Goal: Task Accomplishment & Management: Manage account settings

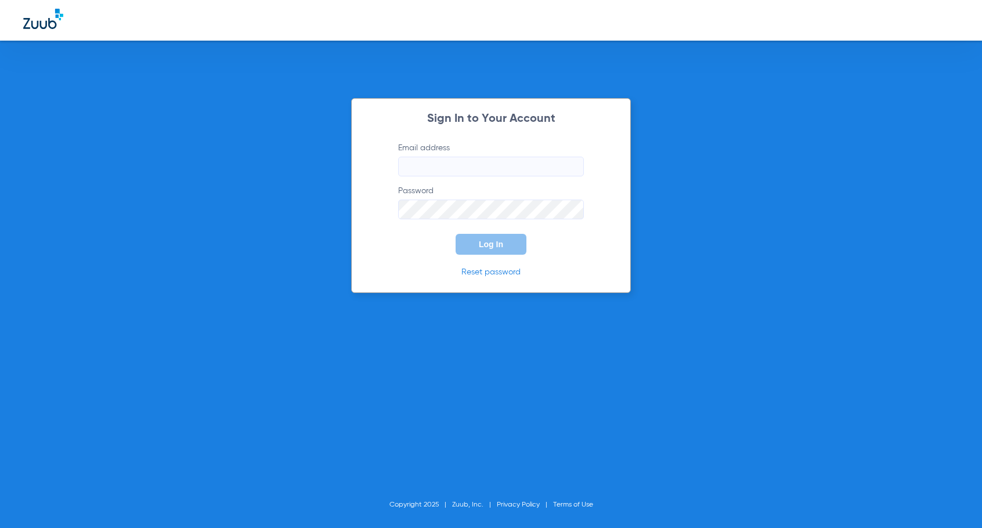
type input "[PERSON_NAME][EMAIL_ADDRESS][DOMAIN_NAME]"
click at [491, 238] on button "Log In" at bounding box center [490, 244] width 71 height 21
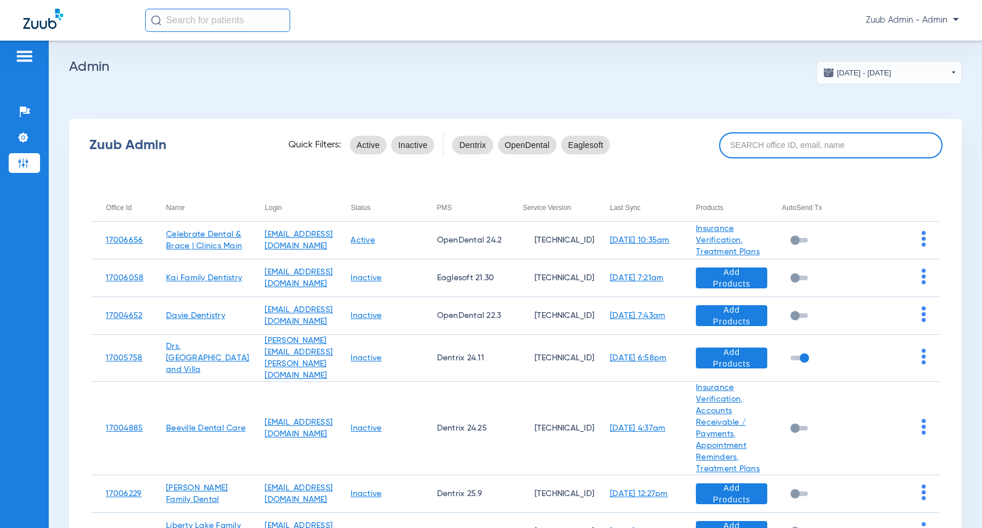
click at [775, 149] on input at bounding box center [830, 145] width 223 height 26
paste input "17004541"
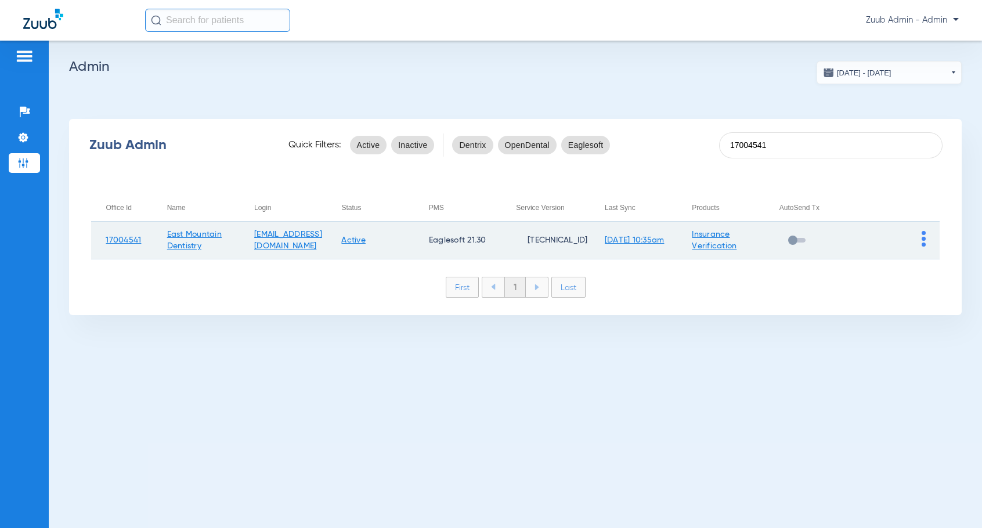
type input "17004541"
click at [921, 237] on img at bounding box center [923, 239] width 4 height 16
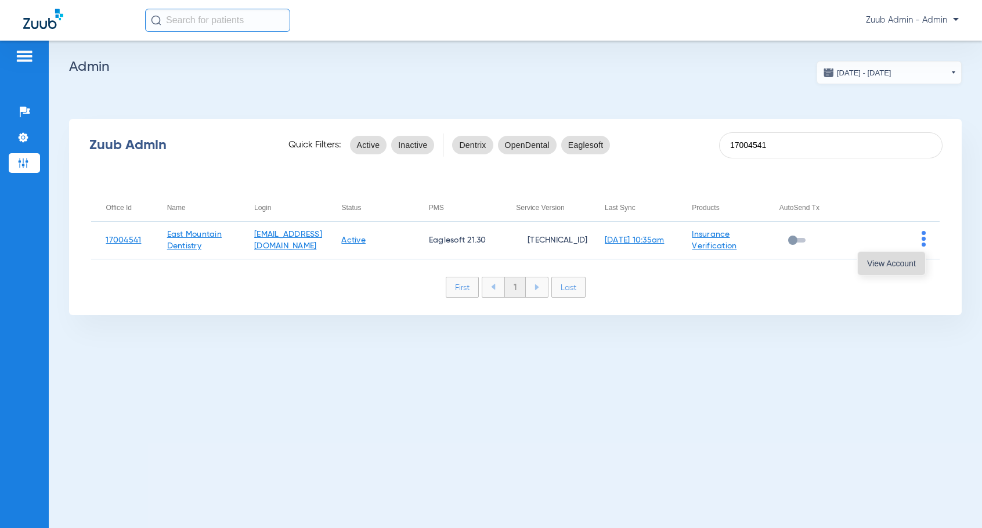
click at [904, 266] on span "View Account" at bounding box center [891, 263] width 49 height 8
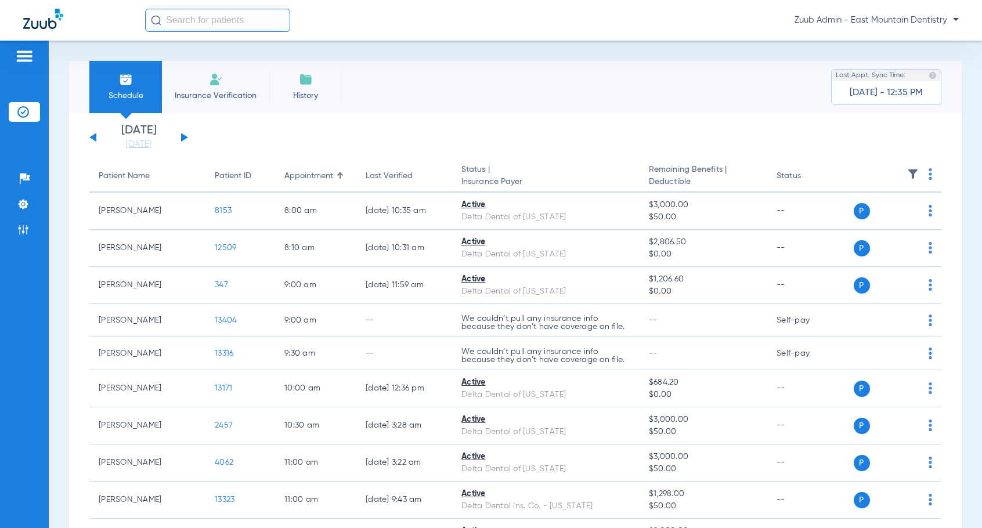
scroll to position [1, 0]
click at [185, 135] on button at bounding box center [184, 136] width 7 height 9
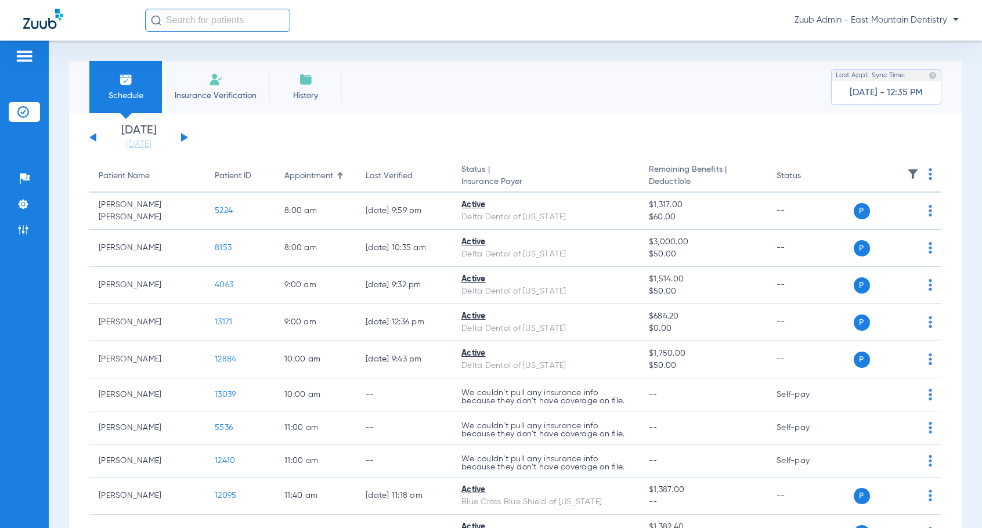
click at [185, 135] on div "[DATE] [DATE] [DATE] [DATE] [DATE] [DATE] [DATE] [DATE] [DATE] [DATE] [DATE] [D…" at bounding box center [138, 138] width 99 height 26
click at [184, 135] on button at bounding box center [184, 137] width 7 height 9
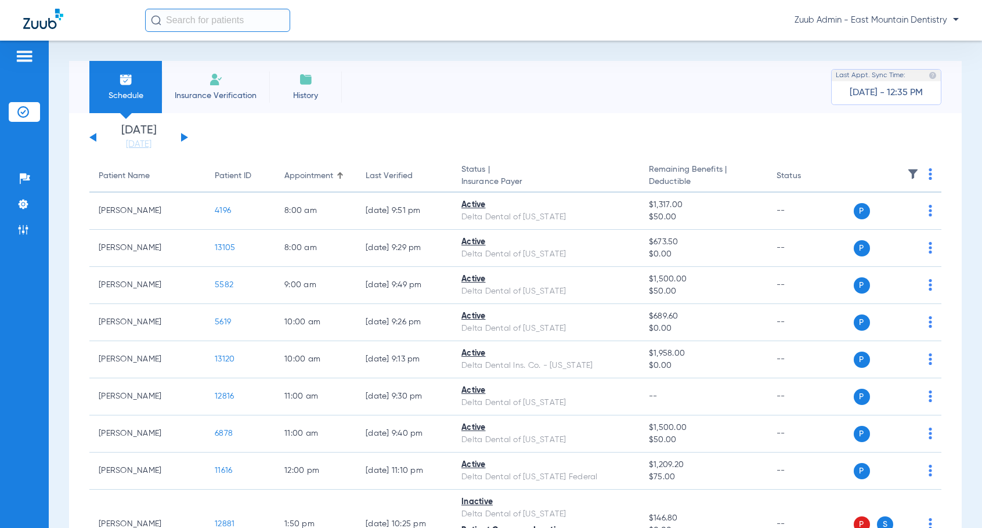
click at [182, 133] on div "[DATE] [DATE] [DATE] [DATE] [DATE] [DATE] [DATE] [DATE] [DATE] [DATE] [DATE] [D…" at bounding box center [138, 138] width 99 height 26
click at [183, 135] on button at bounding box center [184, 137] width 7 height 9
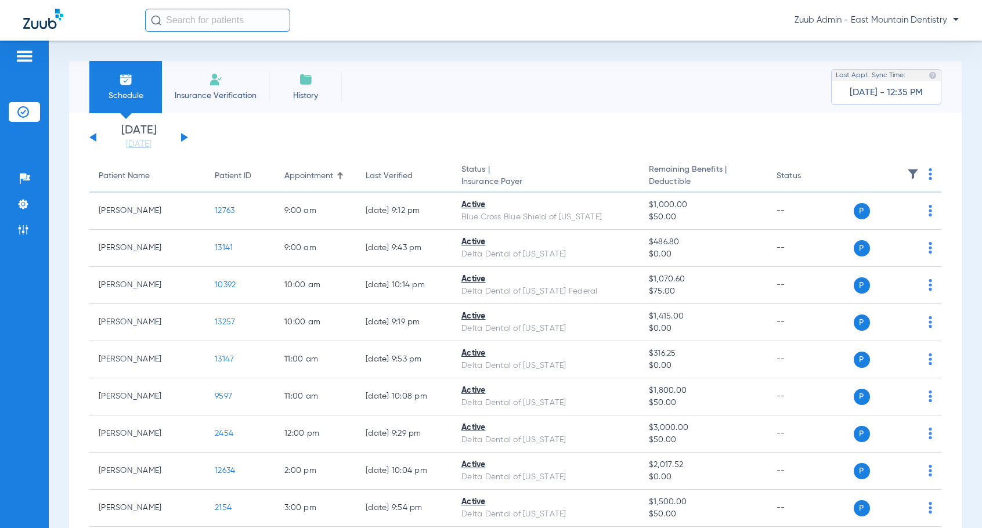
click at [184, 134] on div "[DATE] [DATE] [DATE] [DATE] [DATE] [DATE] [DATE] [DATE] [DATE] [DATE] [DATE] [D…" at bounding box center [138, 138] width 99 height 26
click at [184, 135] on button at bounding box center [184, 137] width 7 height 9
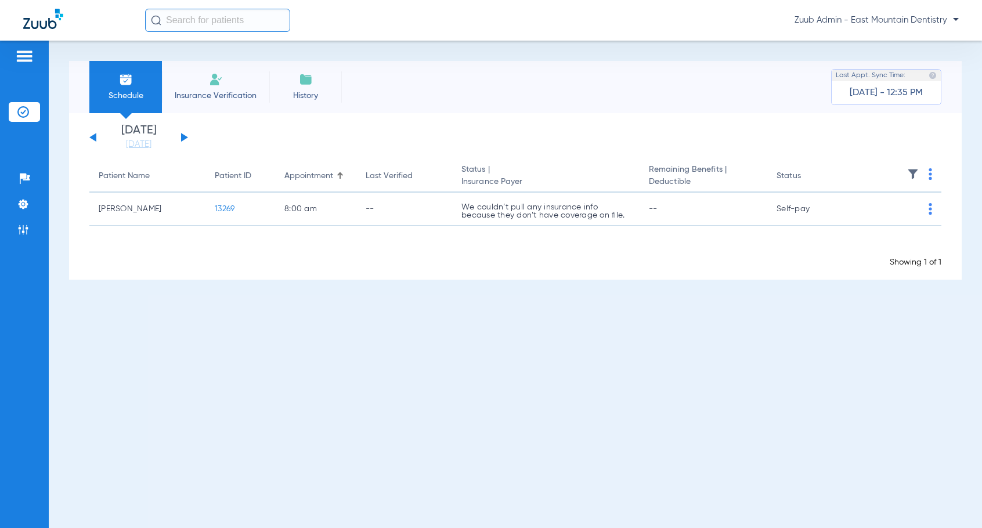
click at [183, 134] on button at bounding box center [184, 137] width 7 height 9
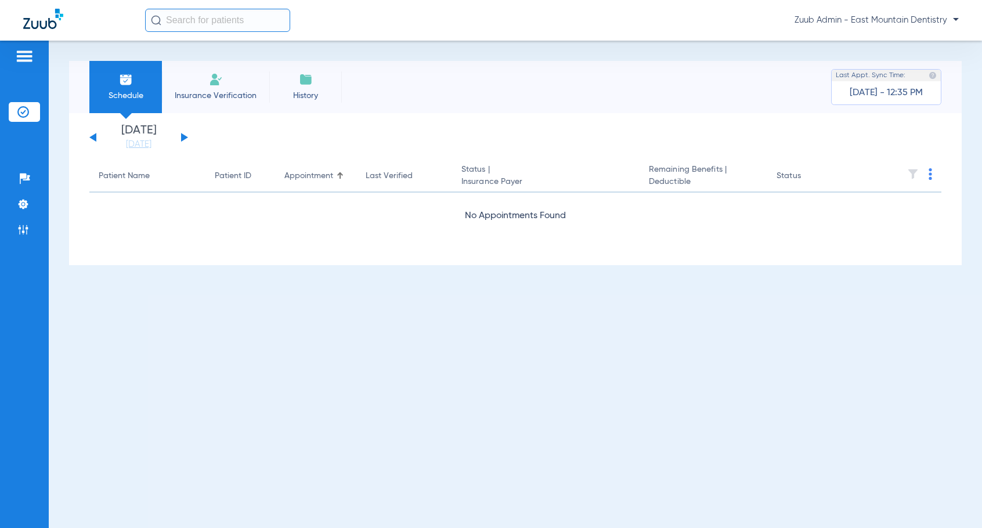
click at [183, 136] on button at bounding box center [184, 137] width 7 height 9
click at [185, 137] on button at bounding box center [184, 137] width 7 height 9
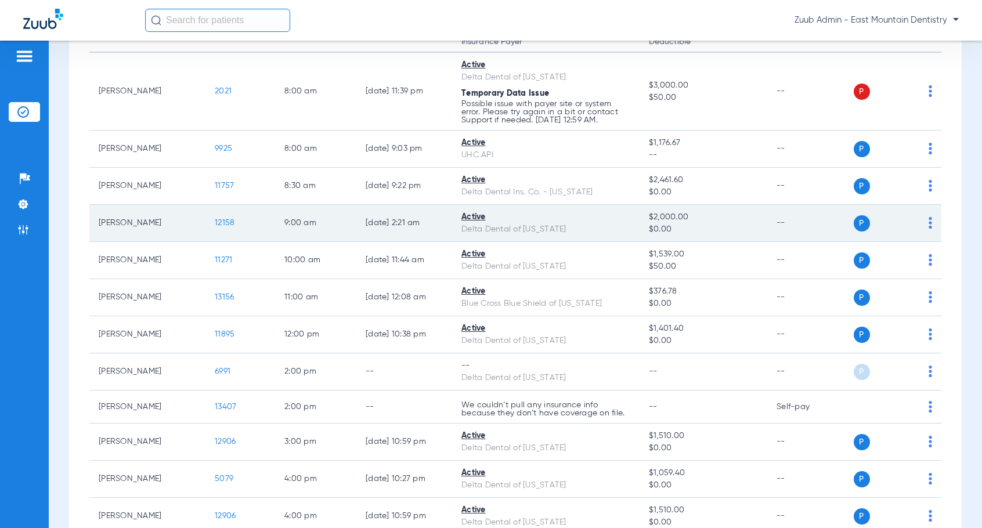
scroll to position [221, 0]
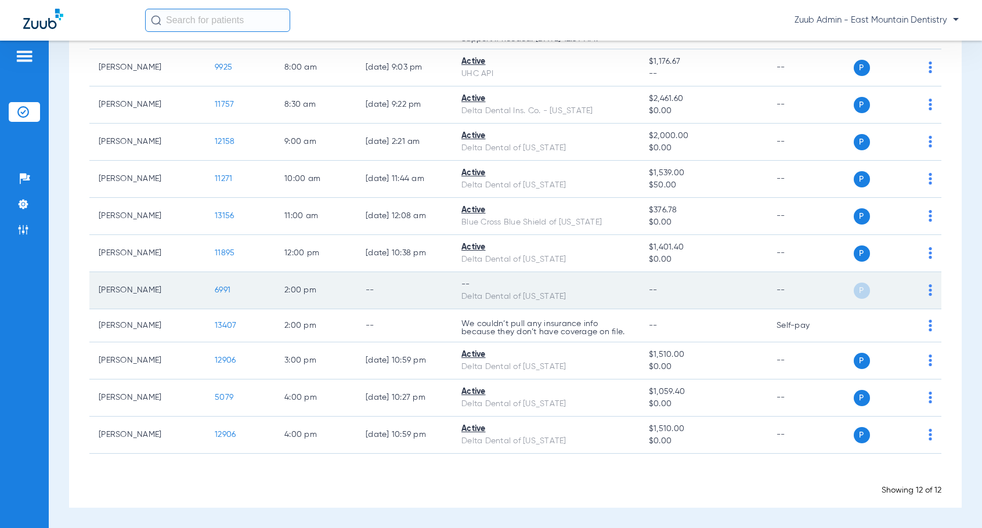
click at [929, 292] on img at bounding box center [929, 290] width 3 height 12
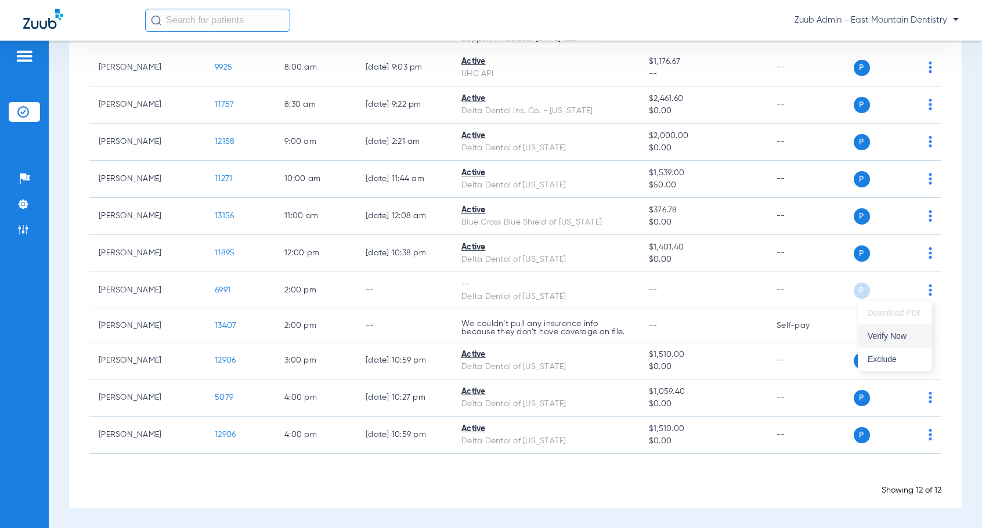
click at [911, 328] on button "Verify Now" at bounding box center [894, 335] width 73 height 23
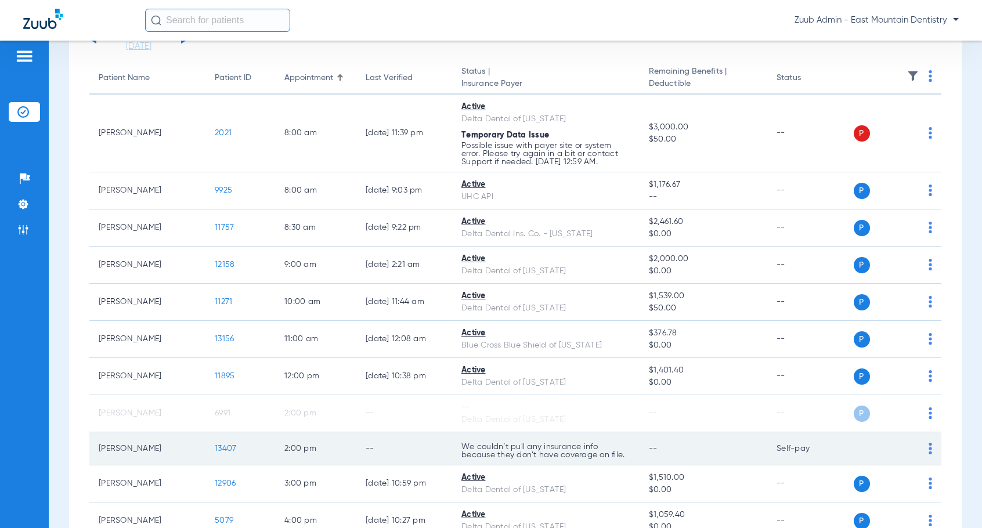
scroll to position [0, 0]
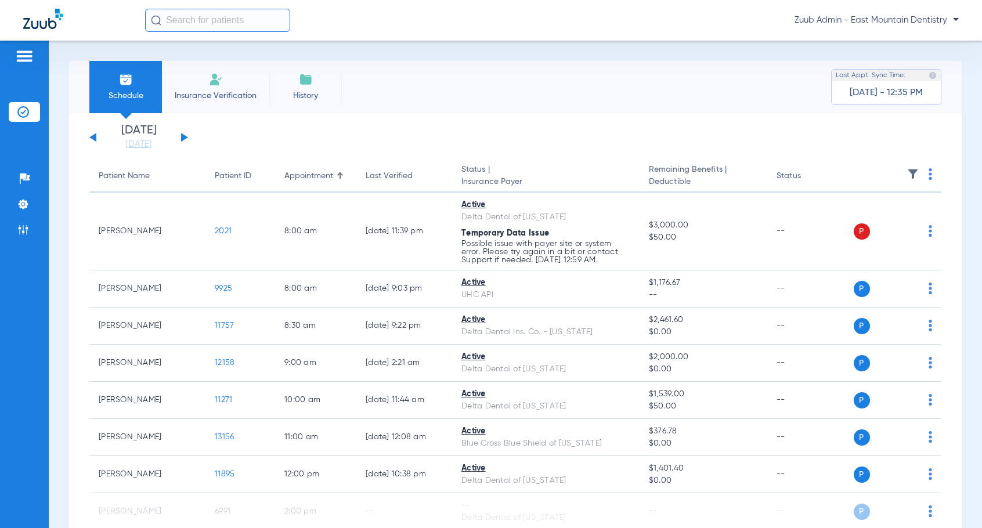
click at [185, 138] on button at bounding box center [184, 137] width 7 height 9
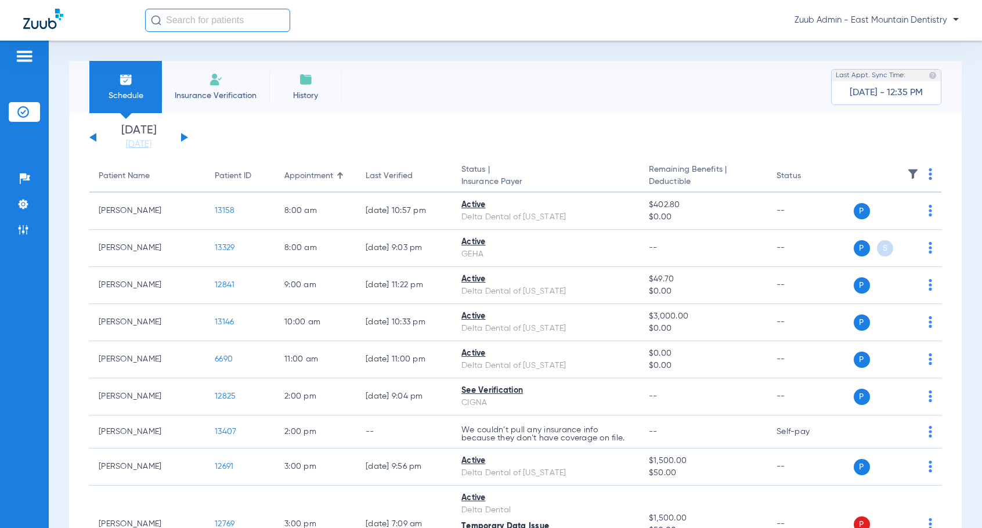
click at [182, 133] on button at bounding box center [184, 137] width 7 height 9
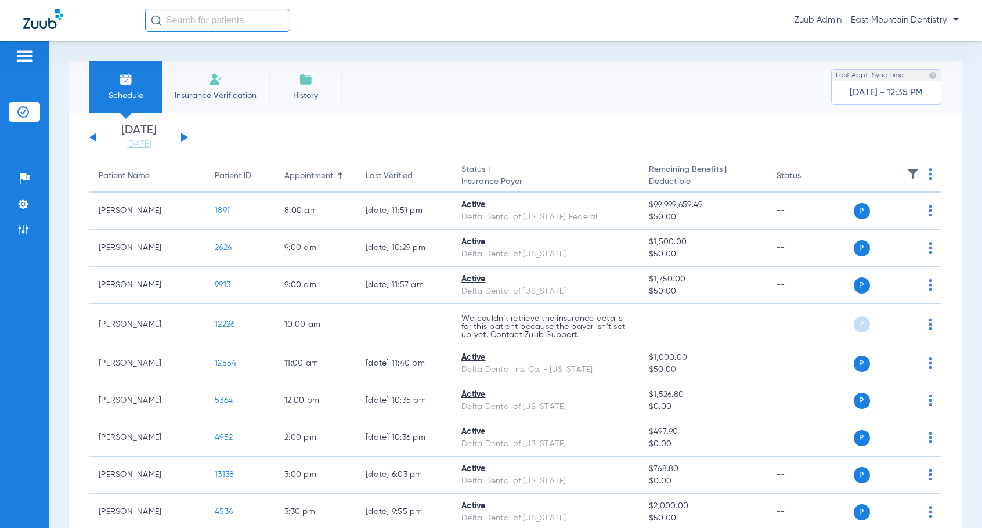
click at [185, 137] on button at bounding box center [184, 137] width 7 height 9
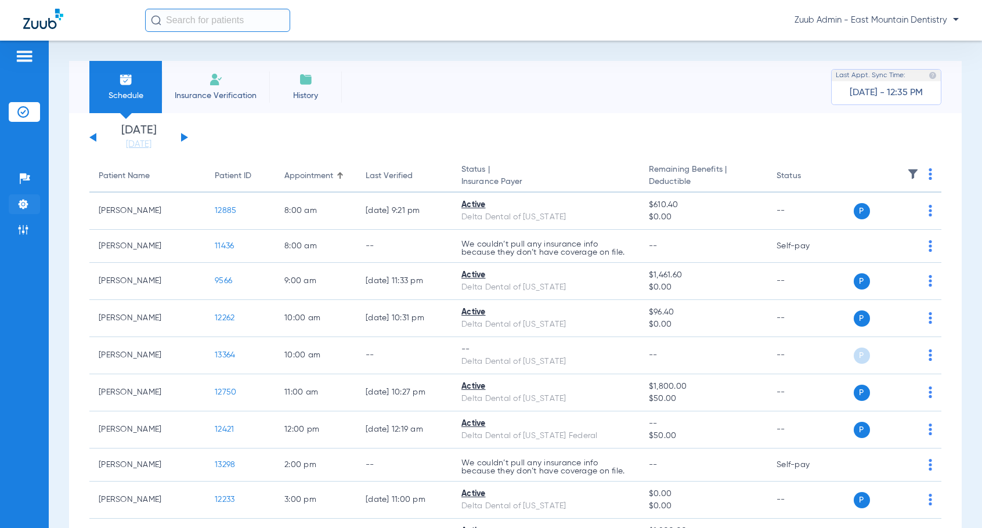
click at [27, 203] on img at bounding box center [23, 204] width 12 height 12
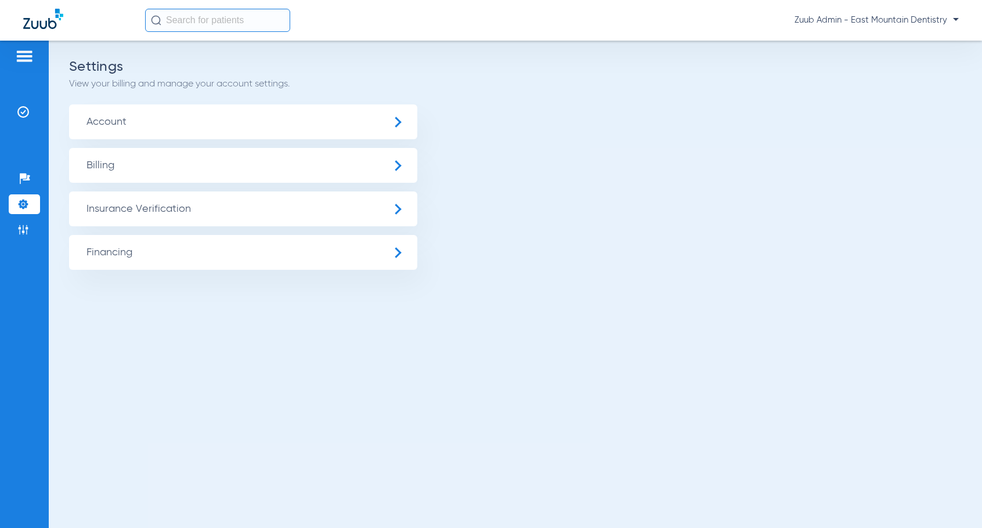
click at [101, 165] on span "Billing" at bounding box center [243, 165] width 348 height 35
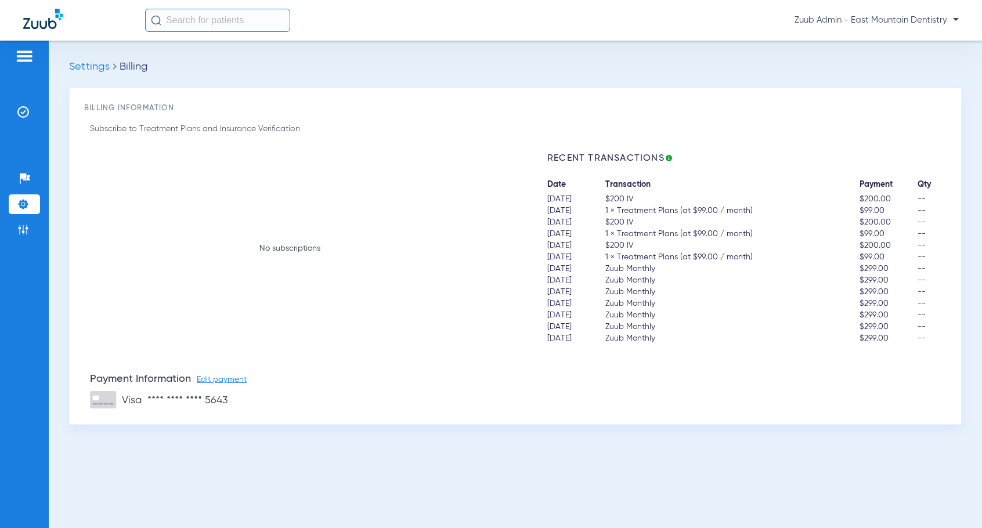
click at [230, 381] on span "Edit payment" at bounding box center [222, 379] width 50 height 8
